Goal: Check status: Check status

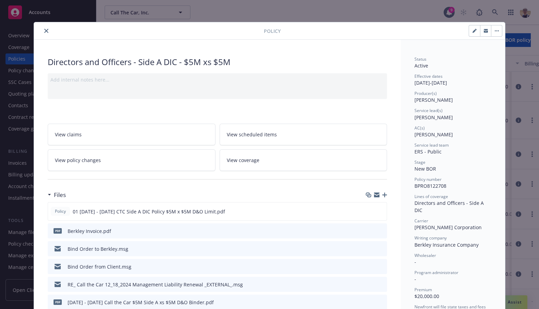
scroll to position [647, 0]
